Goal: Information Seeking & Learning: Learn about a topic

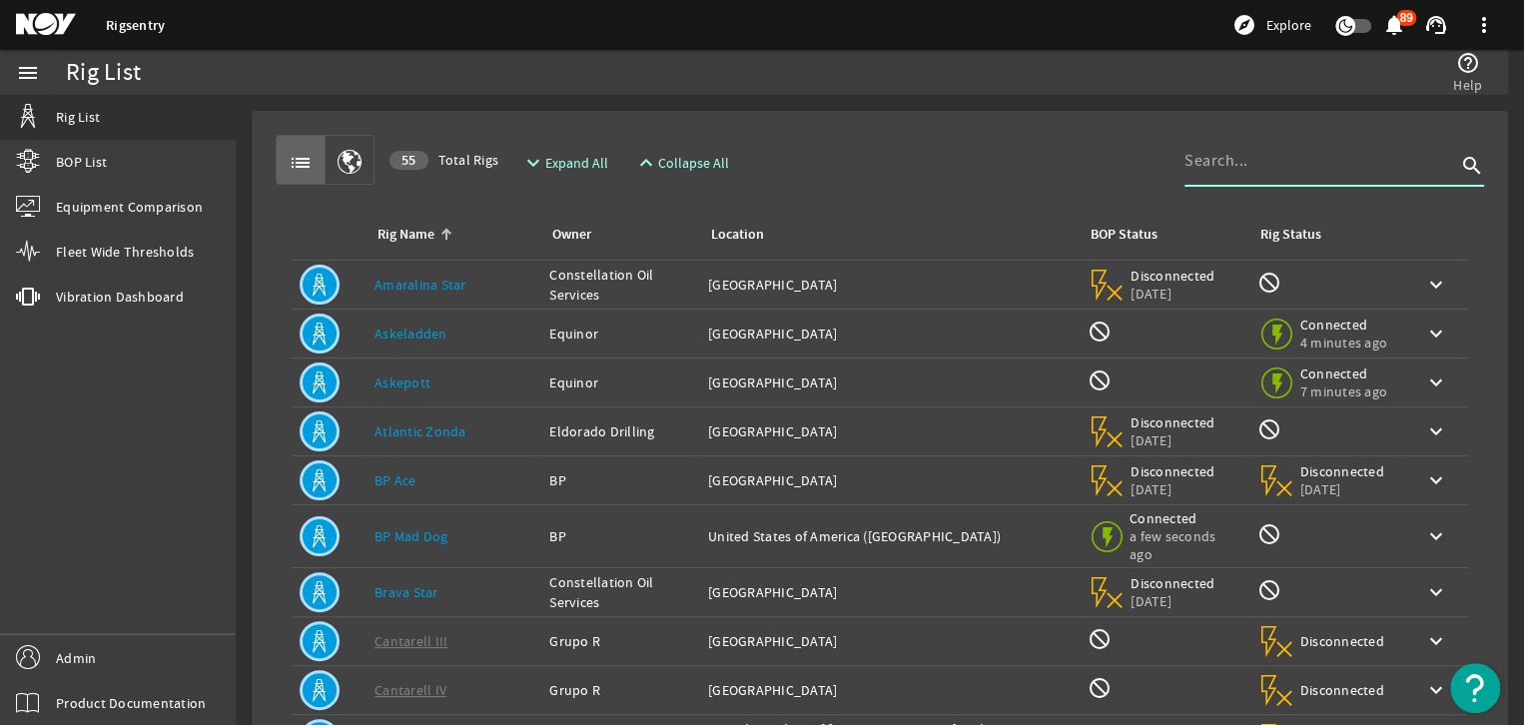
click at [1271, 150] on input at bounding box center [1321, 161] width 272 height 24
type input "[PERSON_NAME]"
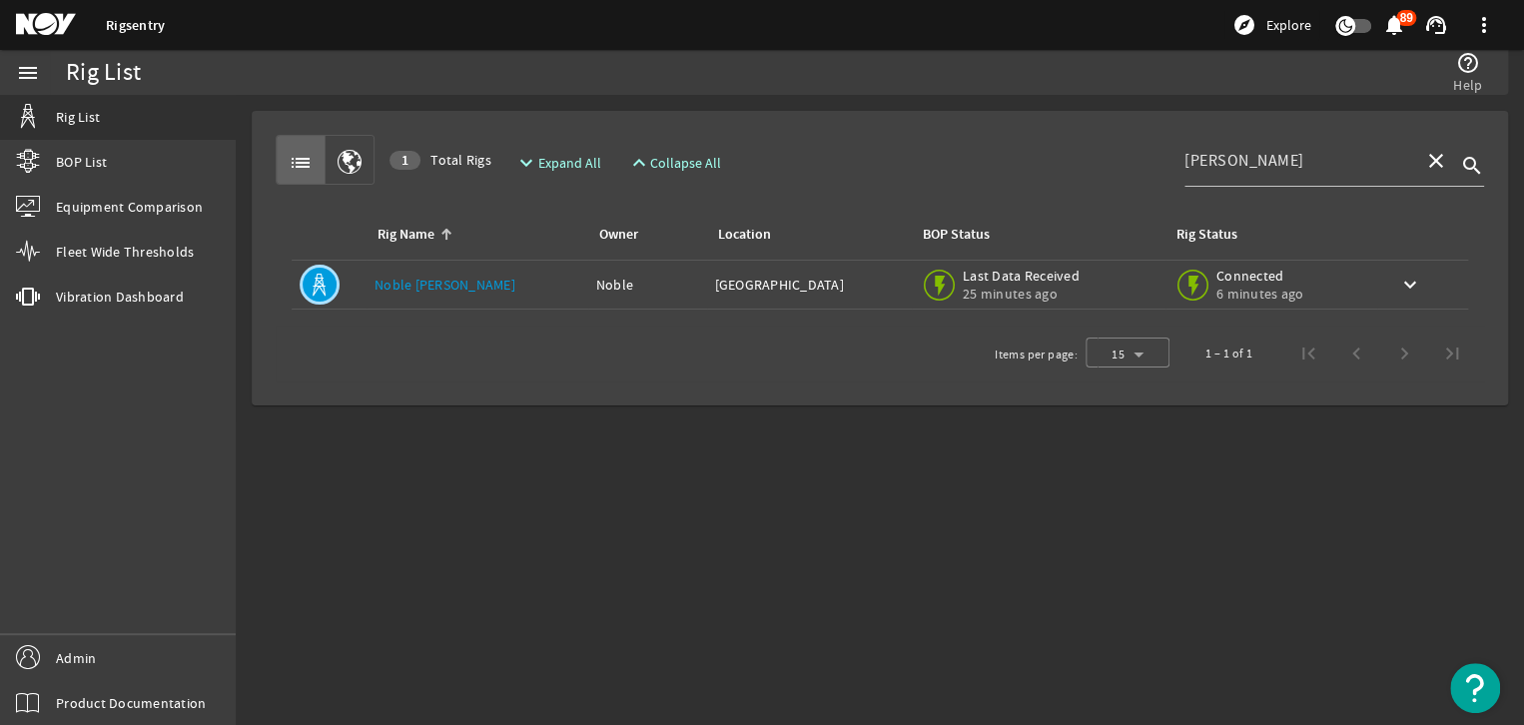
click at [458, 276] on link "Noble [PERSON_NAME]" at bounding box center [445, 285] width 141 height 18
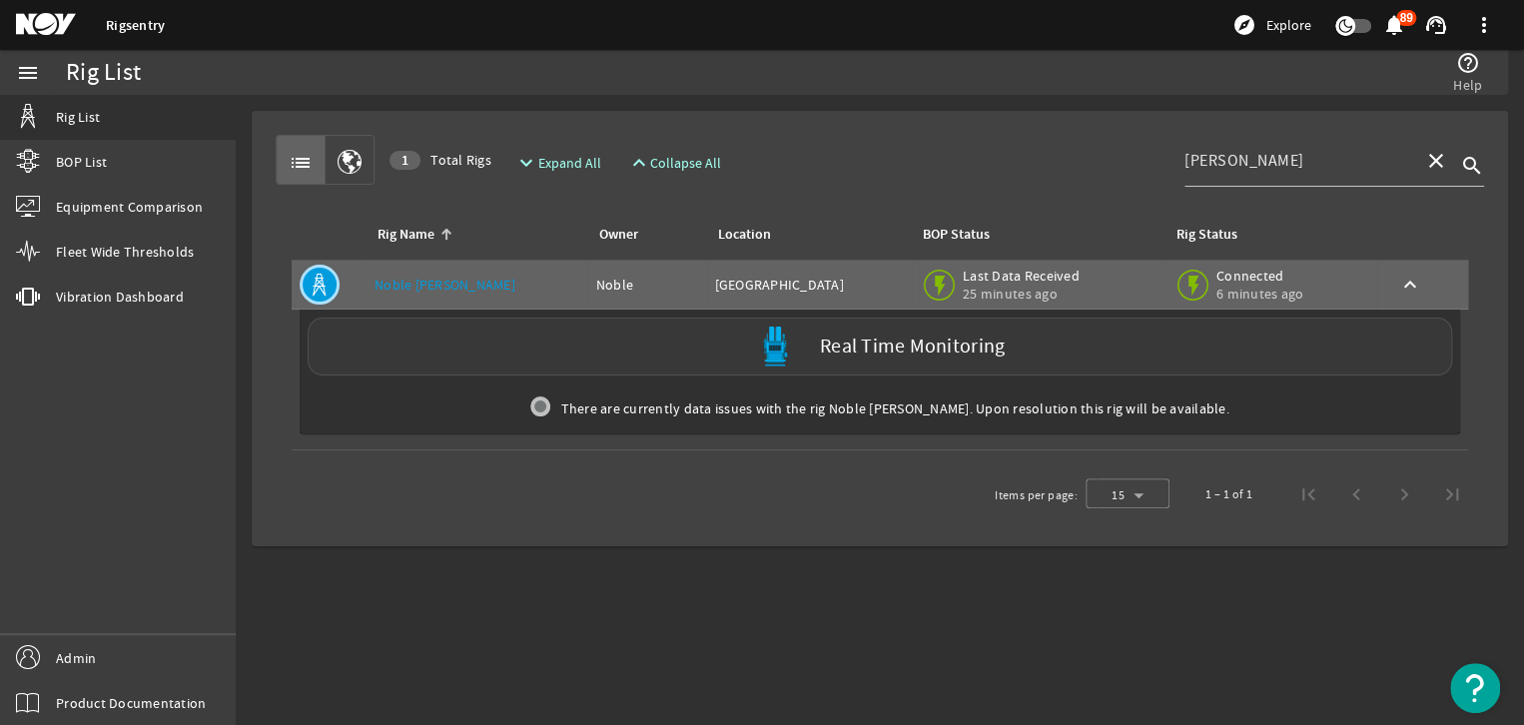
click at [534, 335] on div "Real Time Monitoring" at bounding box center [880, 347] width 1145 height 58
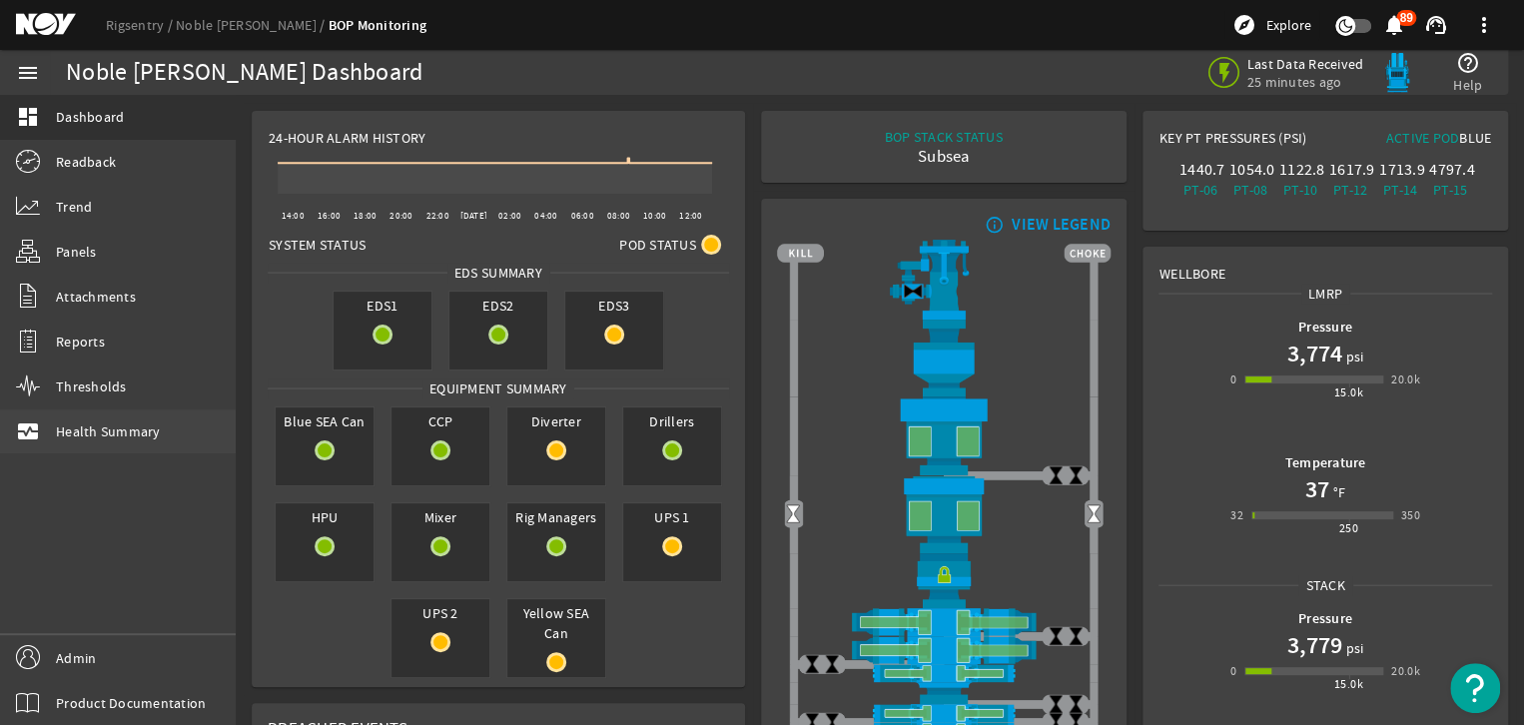
click at [99, 425] on span "Health Summary" at bounding box center [108, 432] width 105 height 20
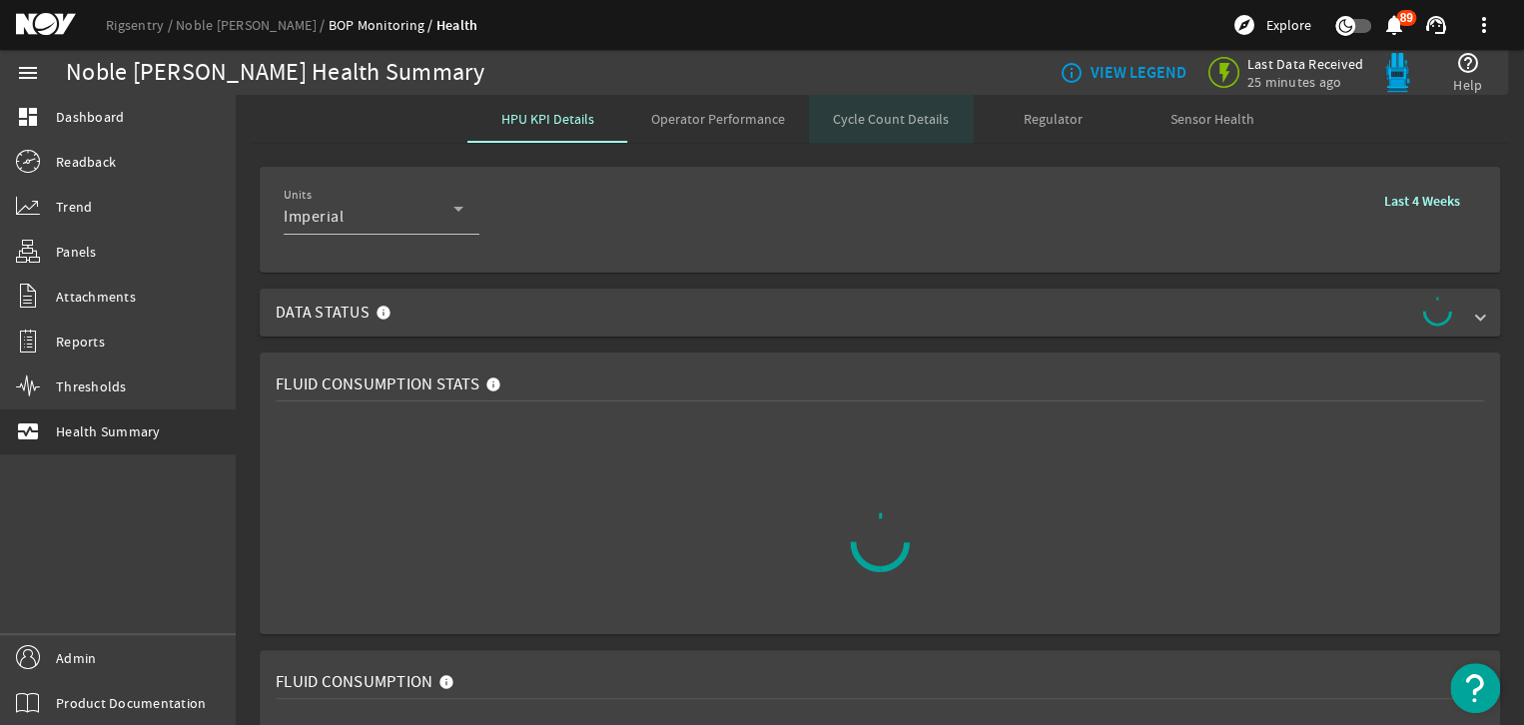
click at [899, 124] on span "Cycle Count Details" at bounding box center [891, 119] width 116 height 14
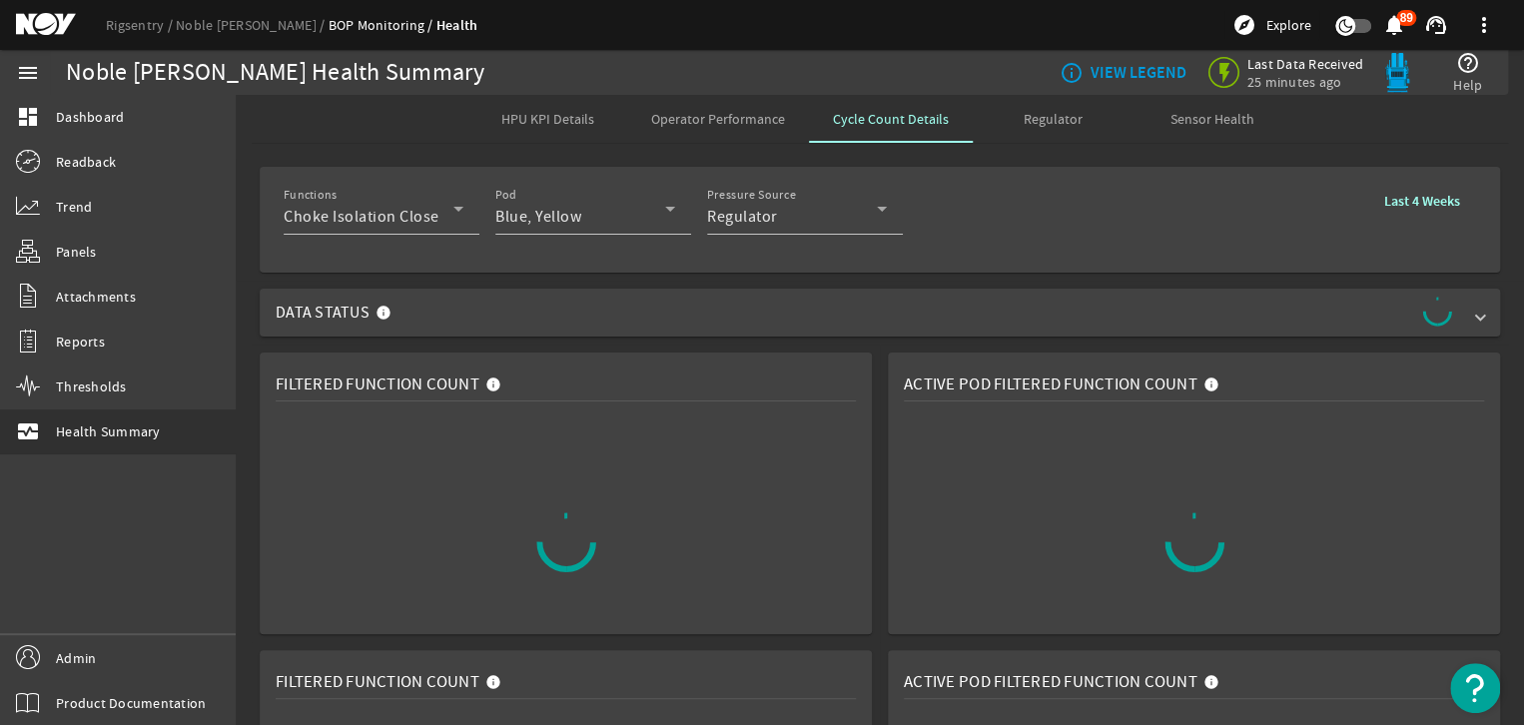
click at [390, 238] on div at bounding box center [382, 246] width 196 height 22
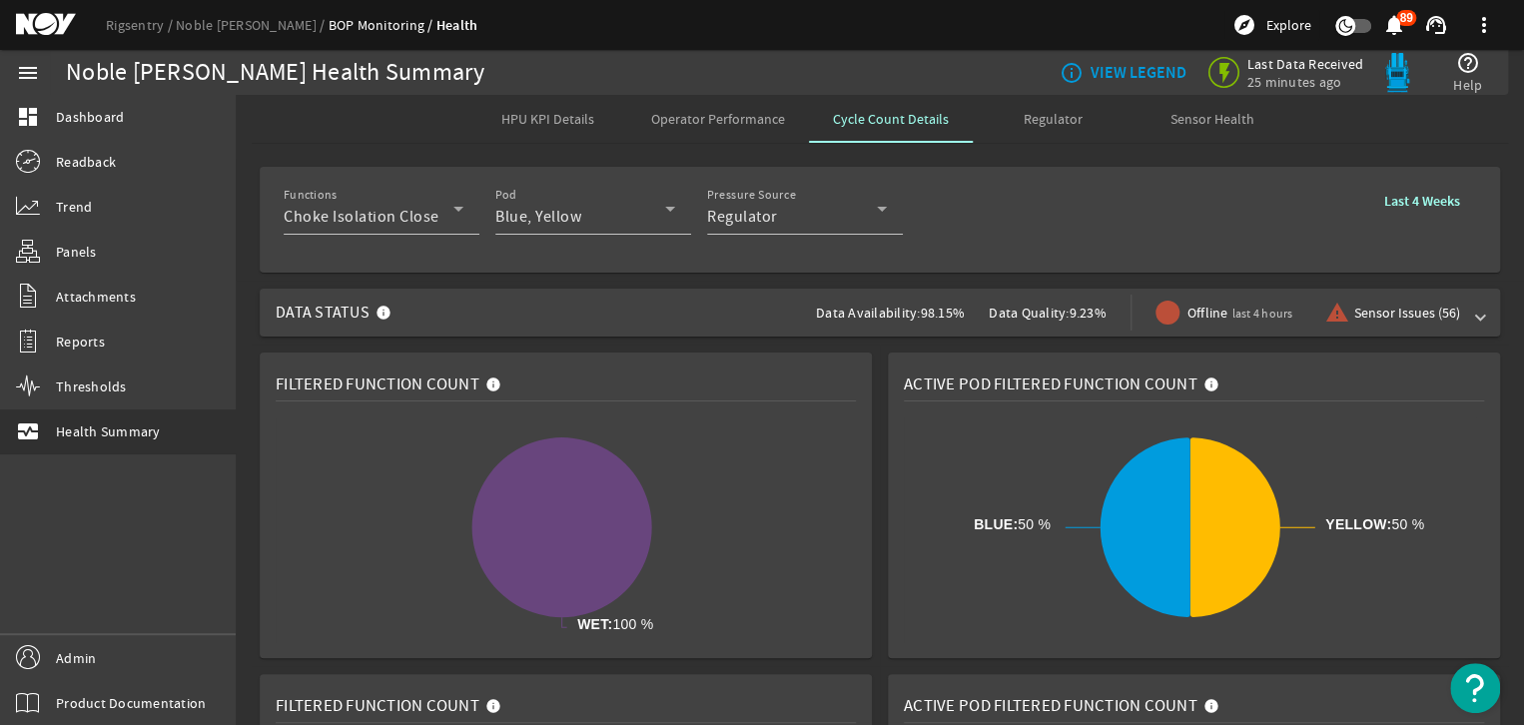
click at [1414, 206] on b "Last 4 Weeks" at bounding box center [1422, 201] width 76 height 19
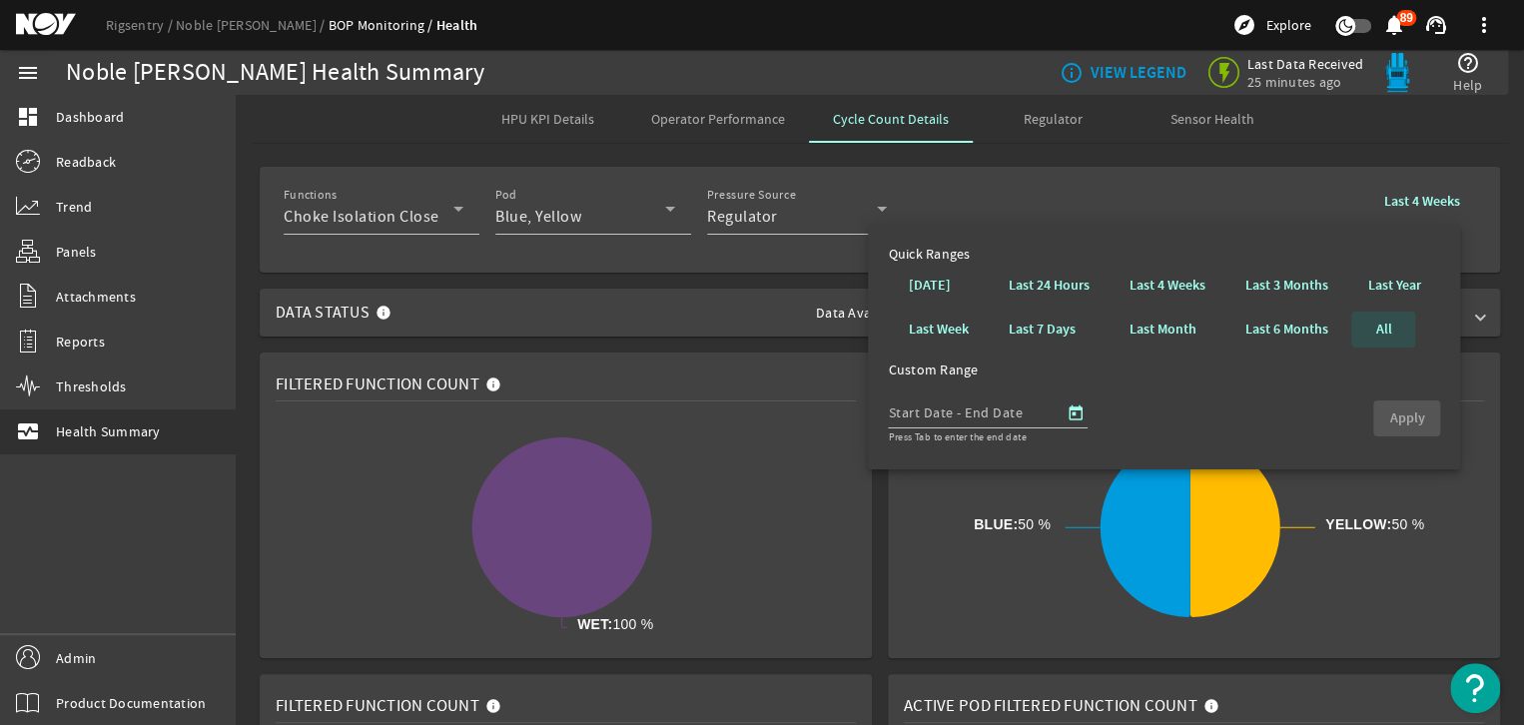
click at [1381, 329] on b "All" at bounding box center [1383, 330] width 16 height 20
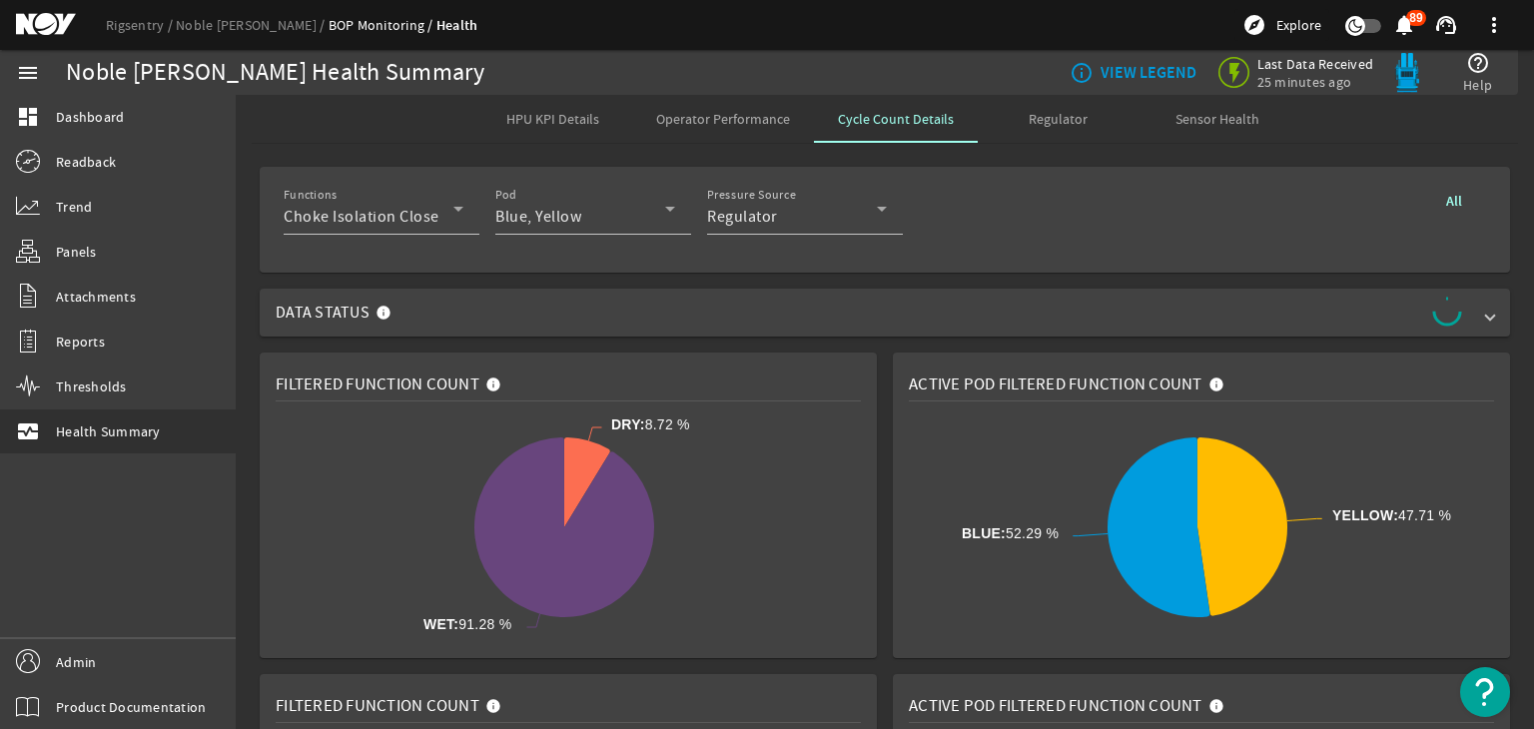
click at [1029, 137] on span "Regulator" at bounding box center [1058, 119] width 59 height 48
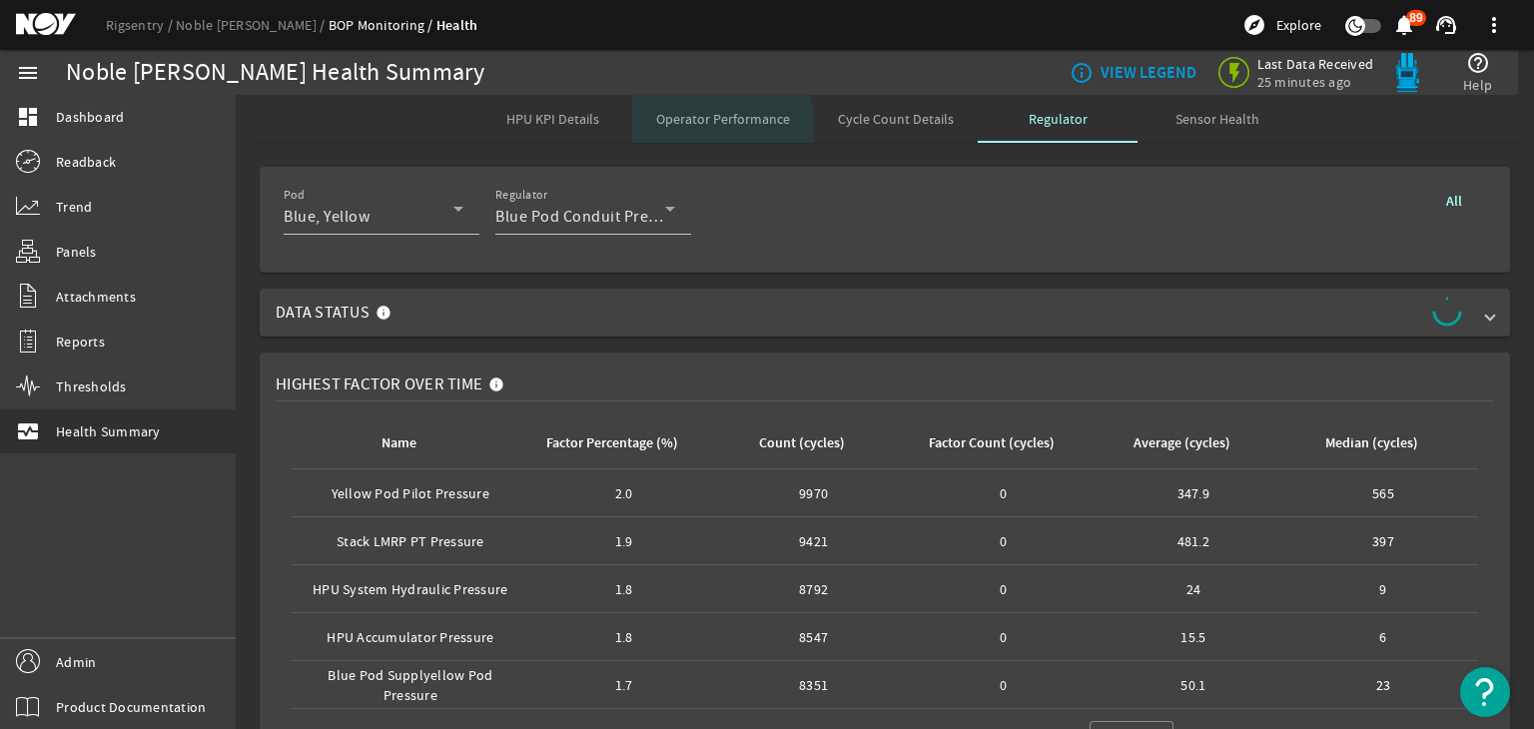
click at [663, 141] on span "Operator Performance" at bounding box center [723, 119] width 134 height 48
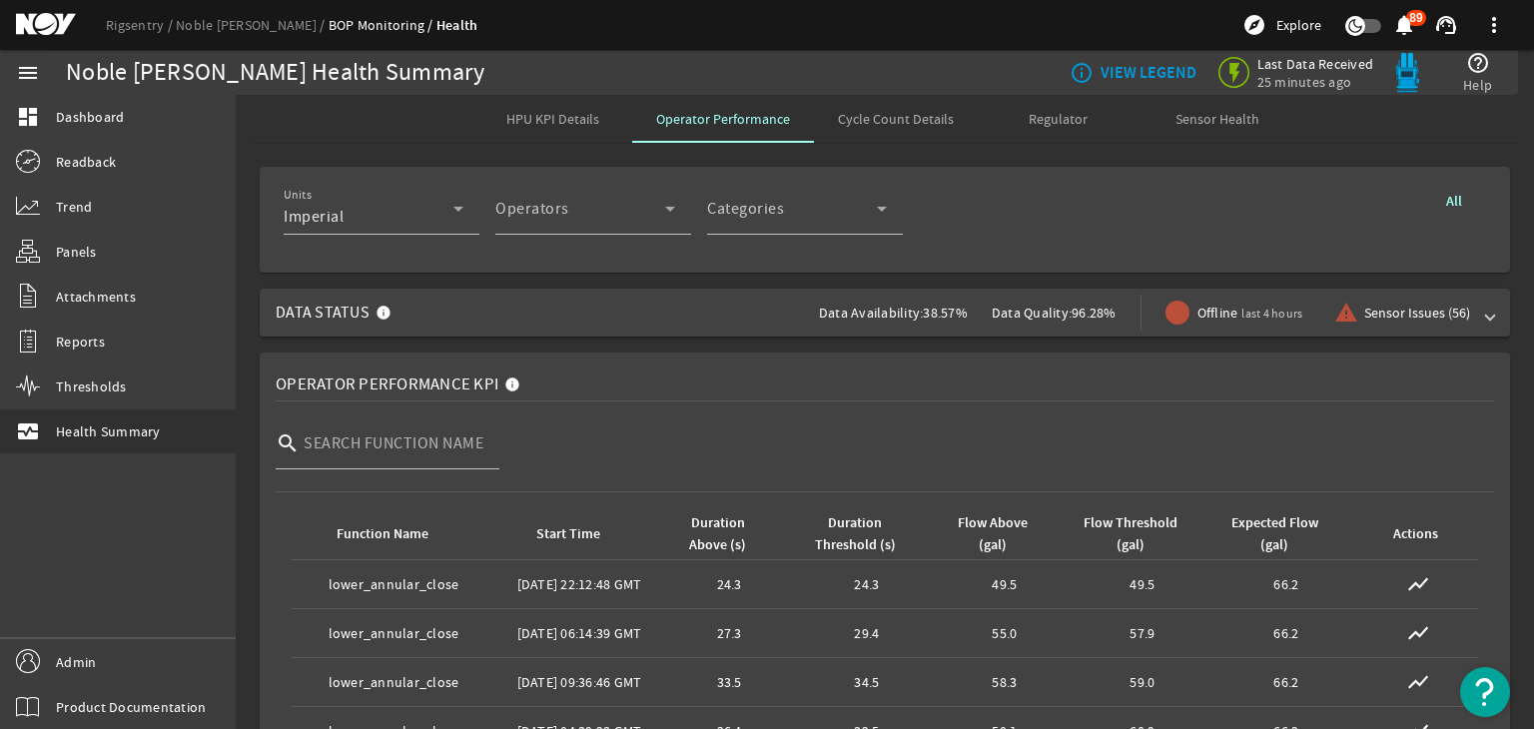
click at [571, 112] on span "HPU KPI Details" at bounding box center [552, 119] width 93 height 14
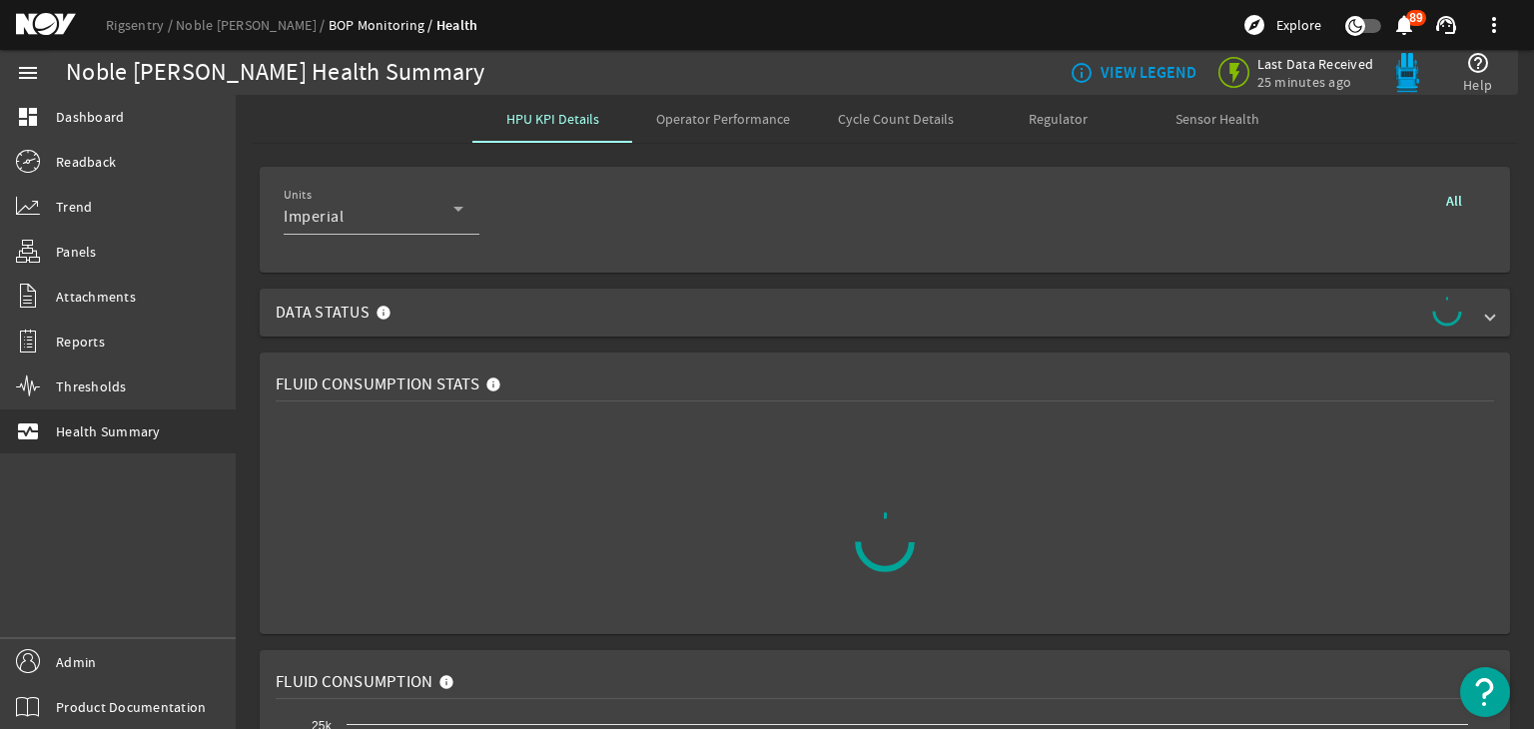
click at [1050, 120] on span "Regulator" at bounding box center [1058, 119] width 59 height 14
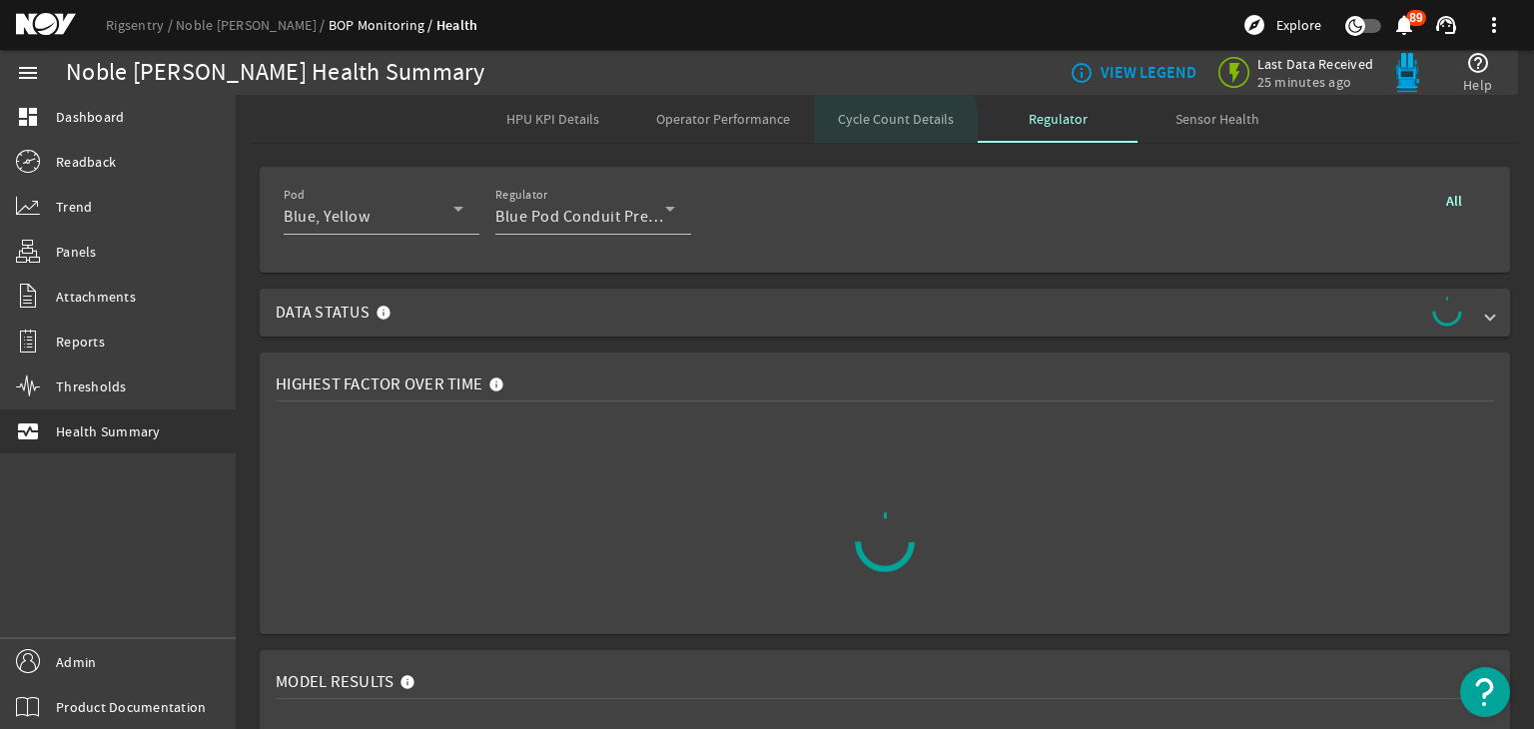
click at [866, 130] on span "Cycle Count Details" at bounding box center [896, 119] width 116 height 48
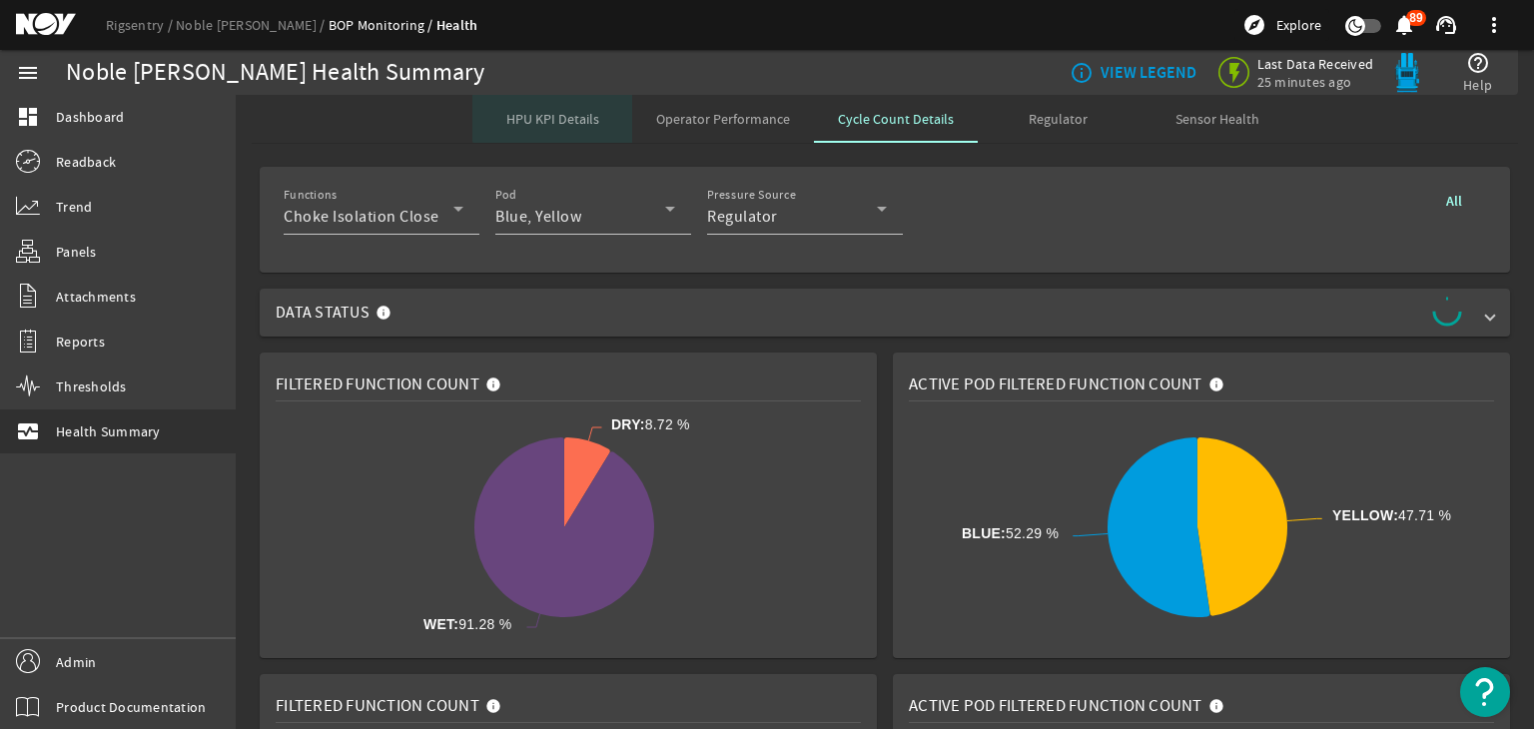
click at [567, 113] on span "HPU KPI Details" at bounding box center [552, 119] width 93 height 14
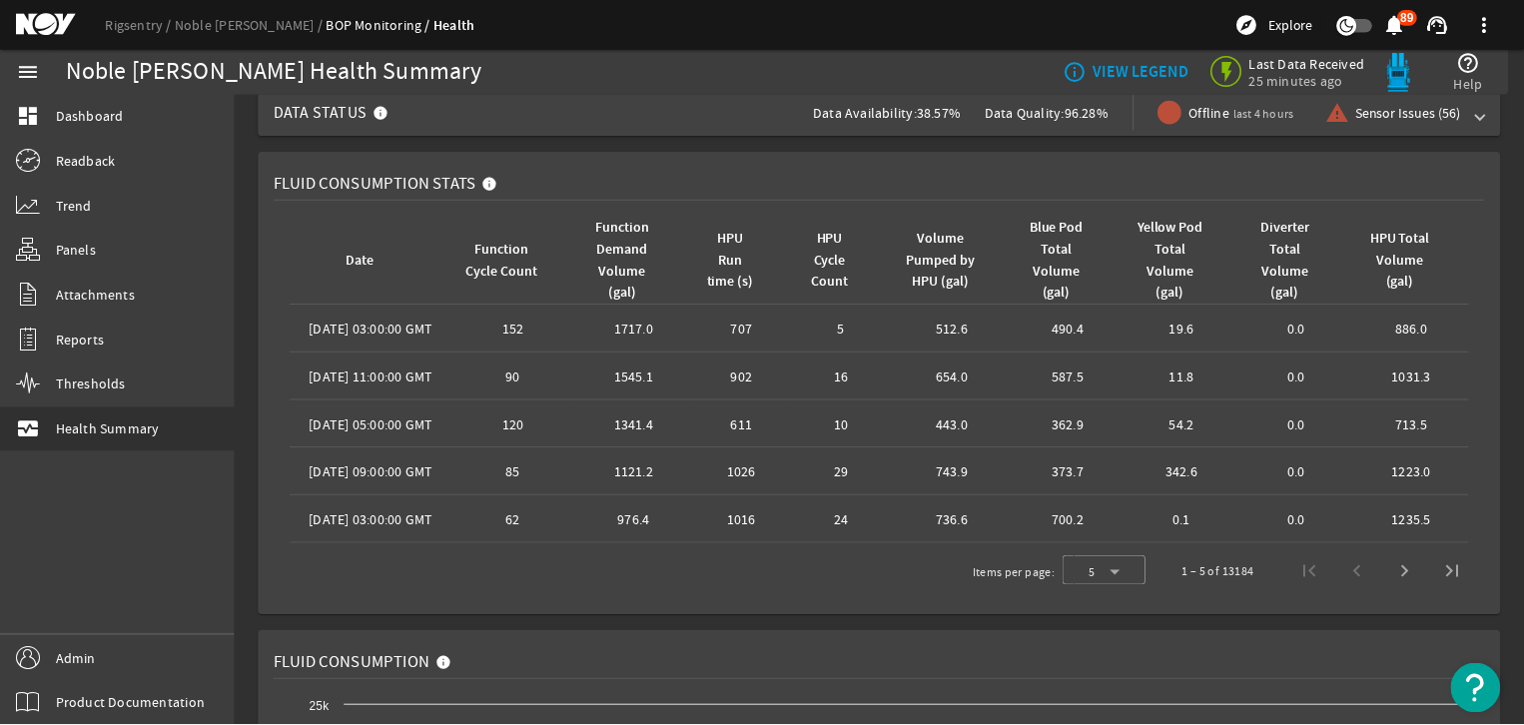
scroll to position [192, 0]
